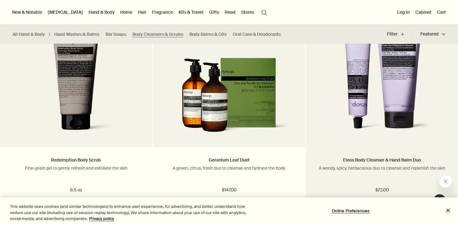
scroll to position [638, 0]
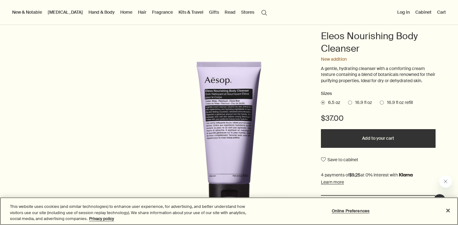
scroll to position [61, 0]
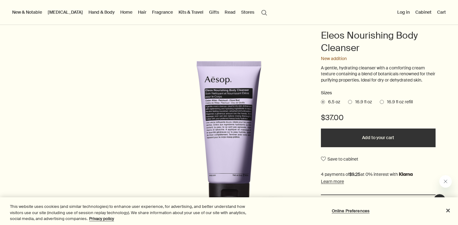
click at [353, 103] on span "16.9 fl oz" at bounding box center [362, 102] width 20 height 6
click at [348, 103] on input "16.9 fl oz" at bounding box center [348, 101] width 0 height 4
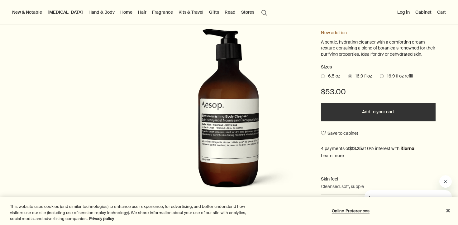
scroll to position [84, 0]
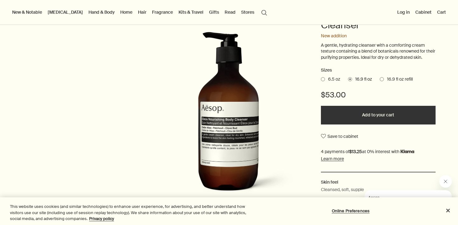
click at [325, 79] on span at bounding box center [323, 79] width 4 height 4
click at [321, 79] on input "6.5 oz" at bounding box center [321, 78] width 0 height 4
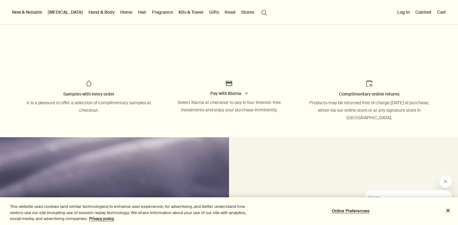
scroll to position [0, 0]
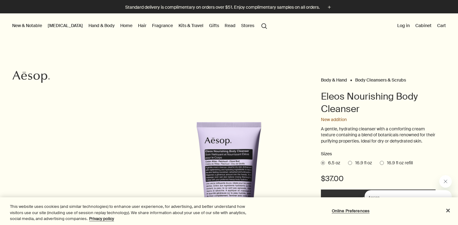
click at [90, 26] on link "Hand & Body" at bounding box center [101, 26] width 29 height 8
